Goal: Task Accomplishment & Management: Manage account settings

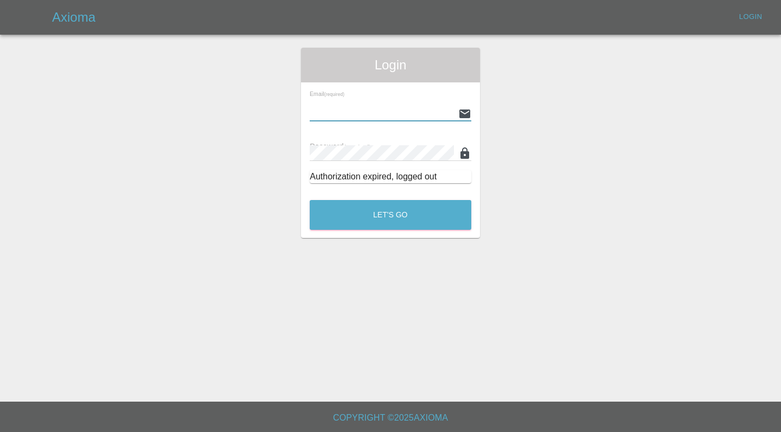
type input "[EMAIL_ADDRESS][DOMAIN_NAME]"
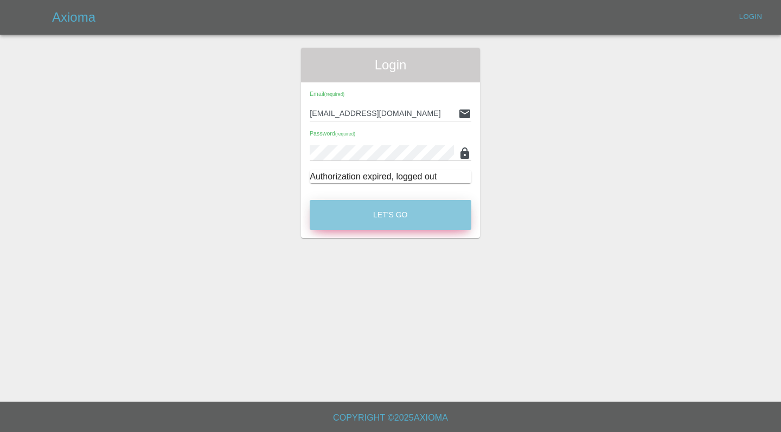
click at [385, 220] on button "Let's Go" at bounding box center [391, 215] width 162 height 30
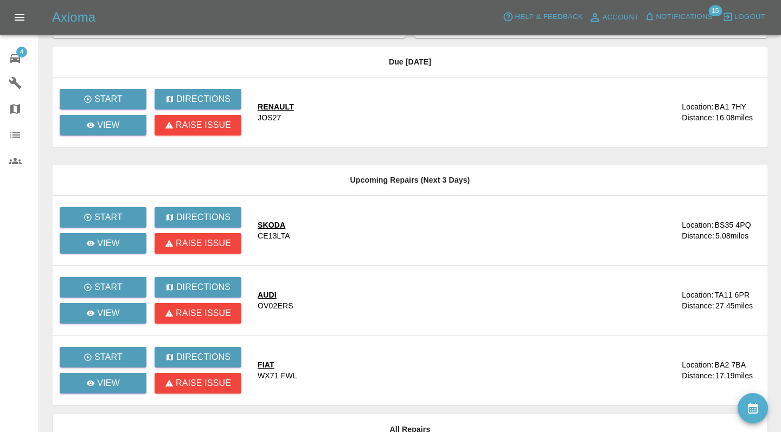
scroll to position [57, 0]
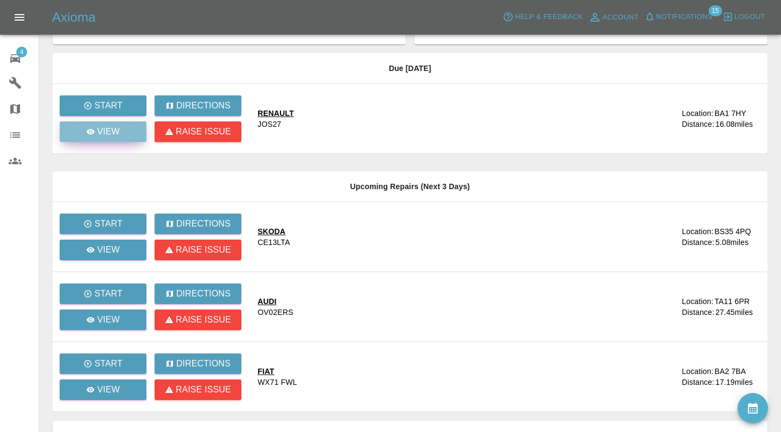
click at [124, 133] on link "View" at bounding box center [103, 132] width 87 height 21
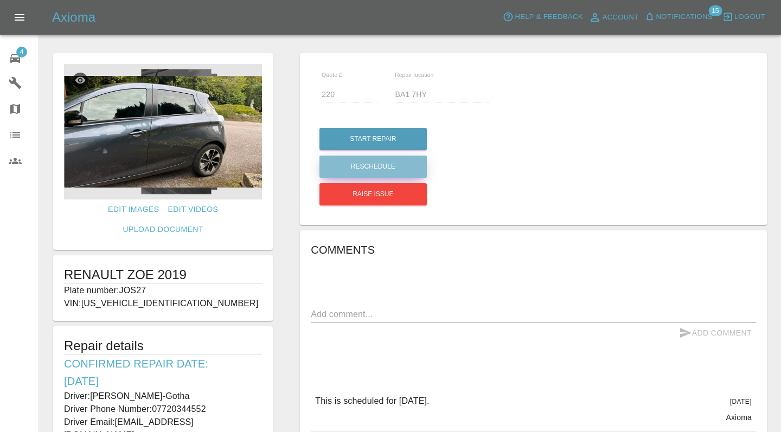
click at [349, 173] on button "Reschedule" at bounding box center [372, 167] width 107 height 22
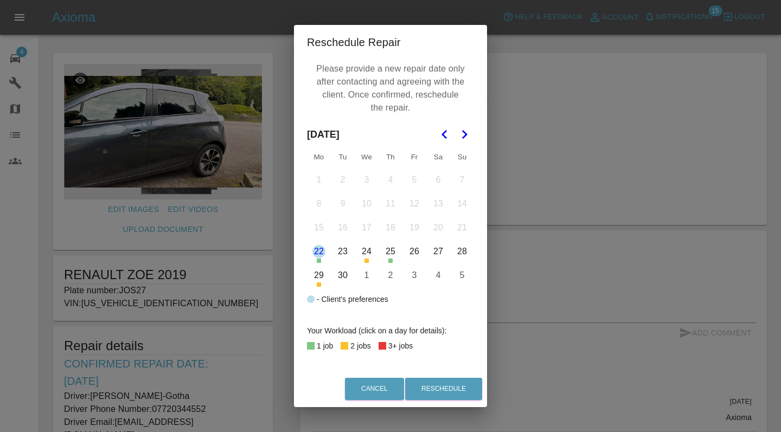
click at [318, 279] on button "29" at bounding box center [319, 275] width 23 height 23
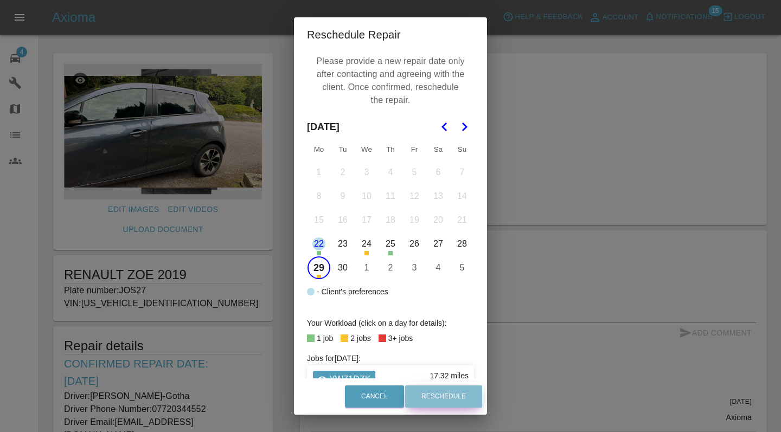
click at [431, 399] on button "Reschedule" at bounding box center [443, 397] width 77 height 22
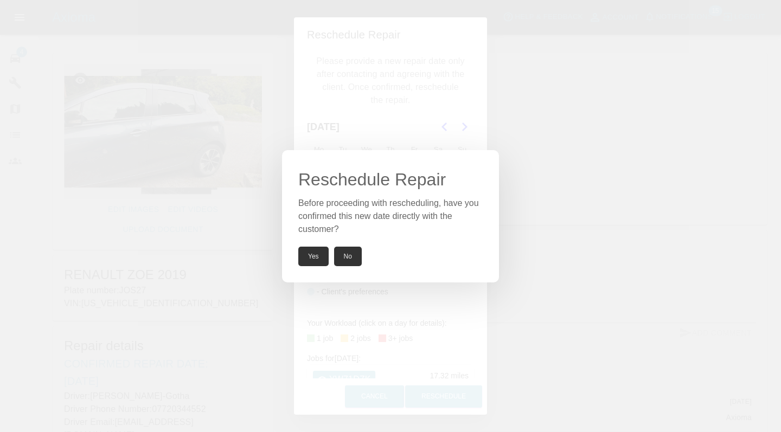
click at [316, 257] on button "Yes" at bounding box center [313, 257] width 30 height 20
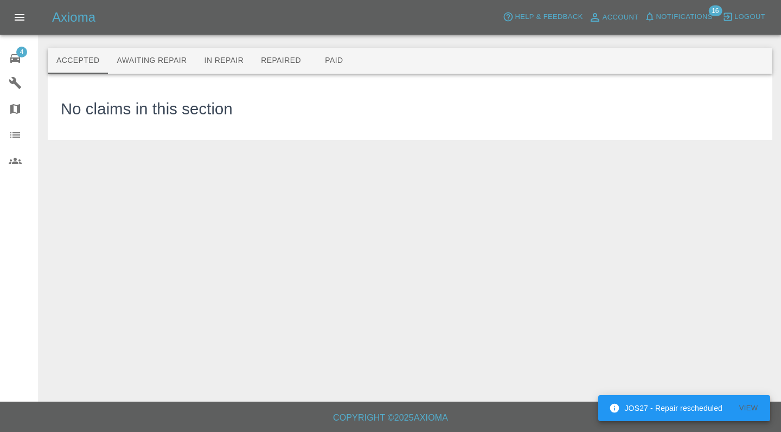
click at [20, 59] on icon at bounding box center [15, 58] width 10 height 9
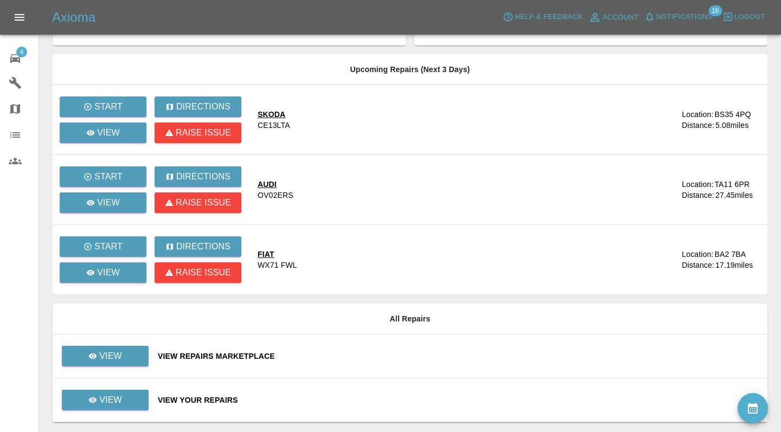
scroll to position [65, 0]
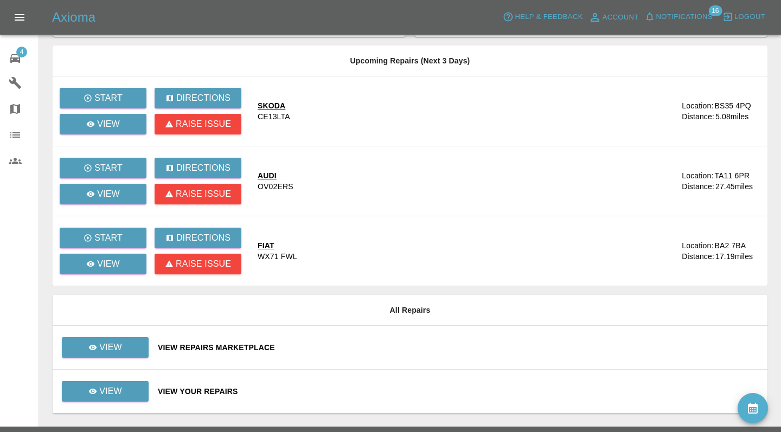
click at [406, 344] on div "View Repairs Marketplace" at bounding box center [458, 347] width 601 height 11
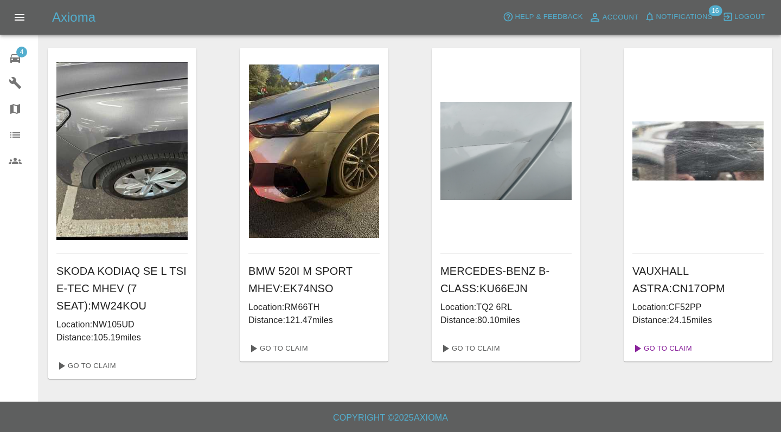
click at [667, 354] on link "Go To Claim" at bounding box center [661, 348] width 67 height 17
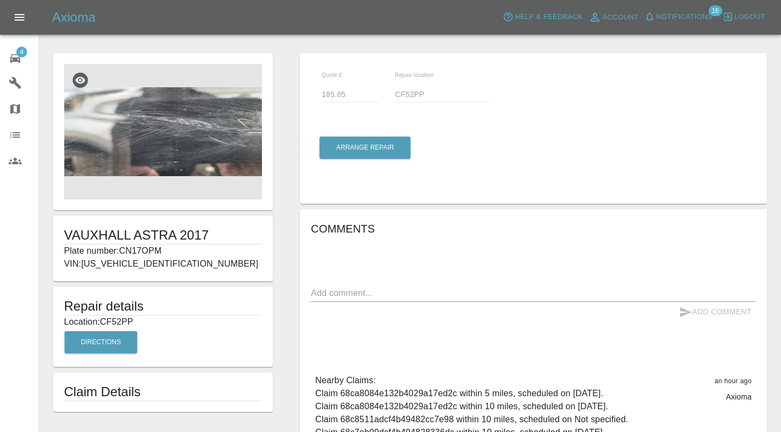
click at [144, 137] on img at bounding box center [163, 132] width 198 height 136
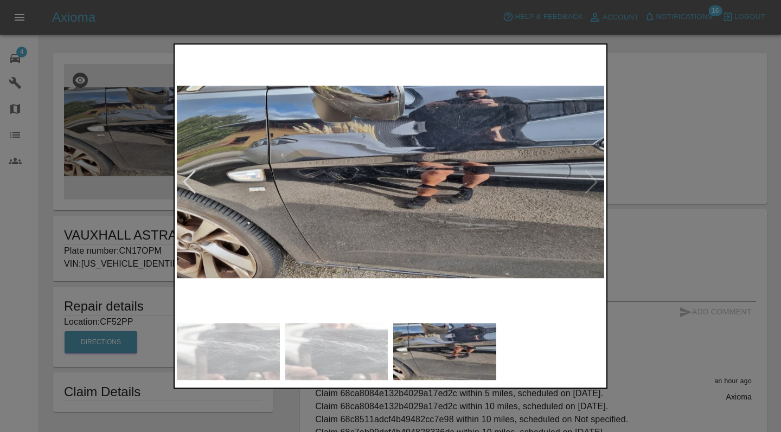
click at [676, 147] on div at bounding box center [390, 216] width 781 height 432
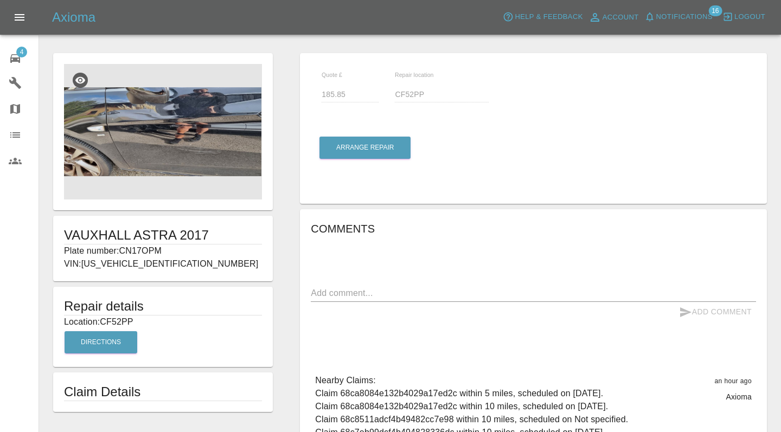
click at [158, 140] on div at bounding box center [163, 132] width 198 height 136
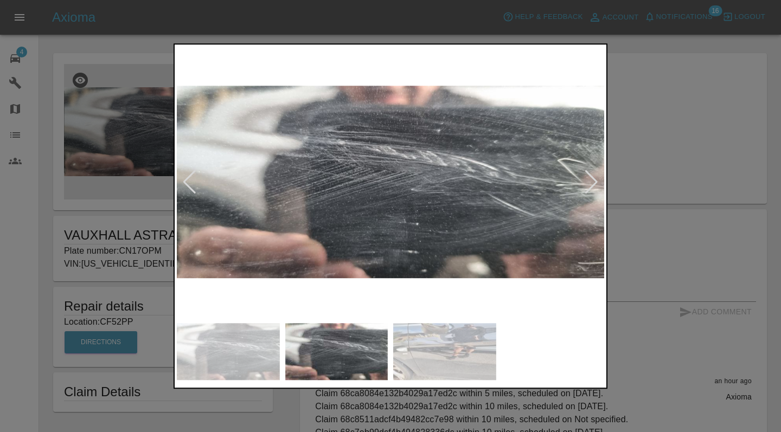
click at [675, 147] on div at bounding box center [390, 216] width 781 height 432
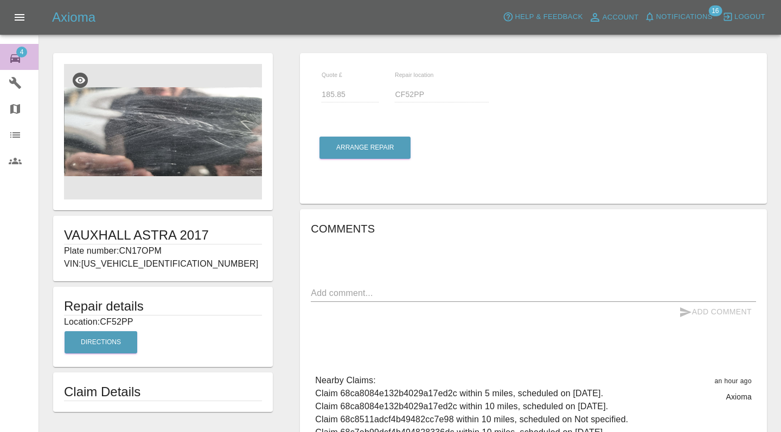
click at [11, 61] on icon at bounding box center [15, 58] width 10 height 9
